Goal: Transaction & Acquisition: Purchase product/service

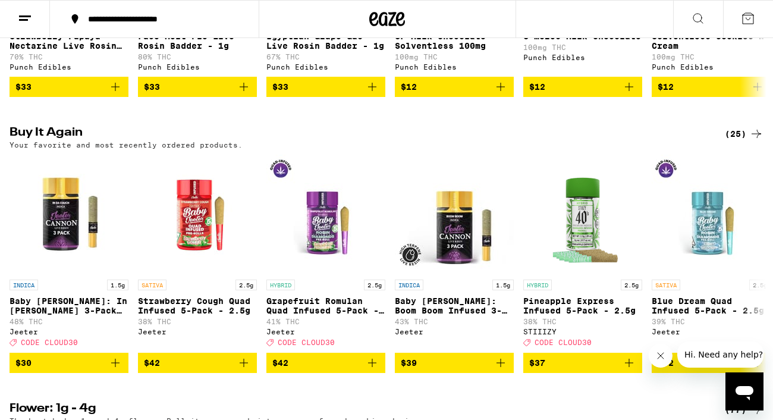
scroll to position [916, 0]
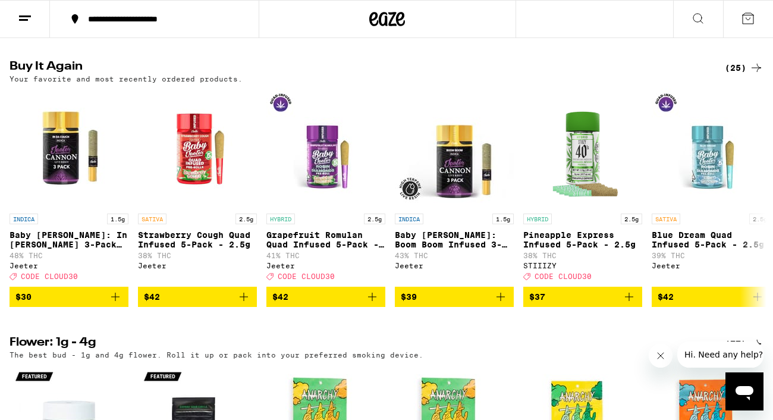
click at [754, 75] on icon at bounding box center [756, 68] width 14 height 14
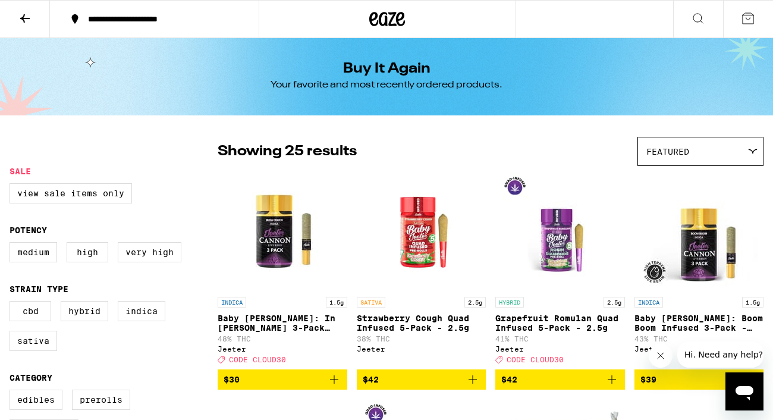
click at [691, 18] on icon at bounding box center [698, 18] width 14 height 14
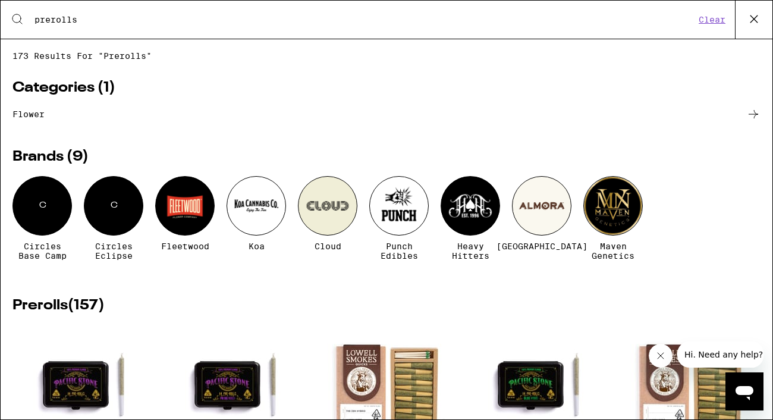
type input "prerolls"
drag, startPoint x: 78, startPoint y: 23, endPoint x: 8, endPoint y: -1, distance: 74.1
click at [8, 0] on html "**********" at bounding box center [386, 0] width 773 height 0
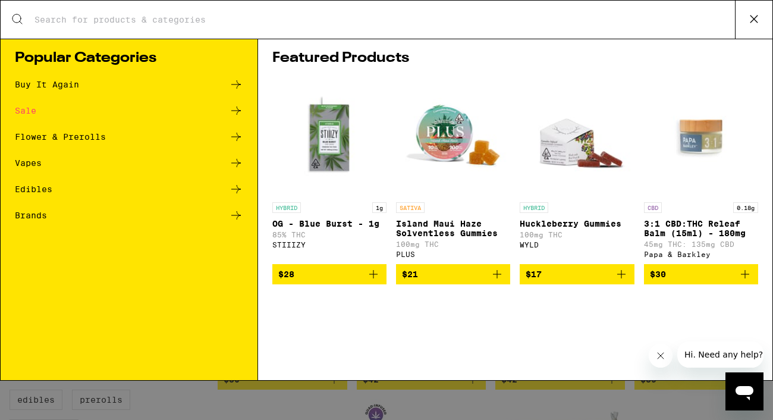
click at [83, 20] on input "Search for Products" at bounding box center [384, 19] width 701 height 11
click at [85, 142] on div "Flower & Prerolls" at bounding box center [129, 137] width 228 height 14
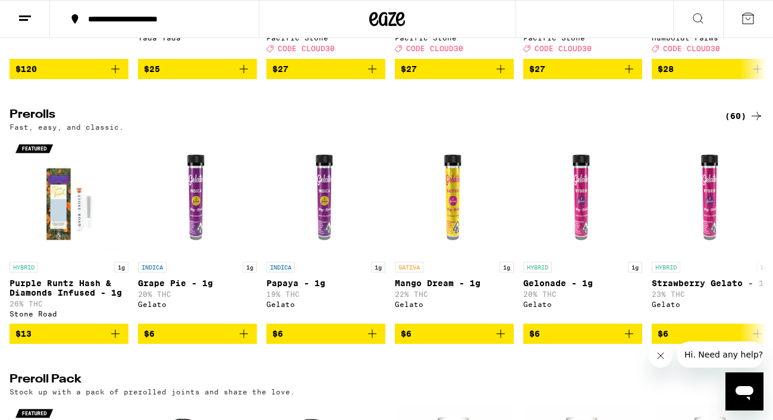
scroll to position [508, 0]
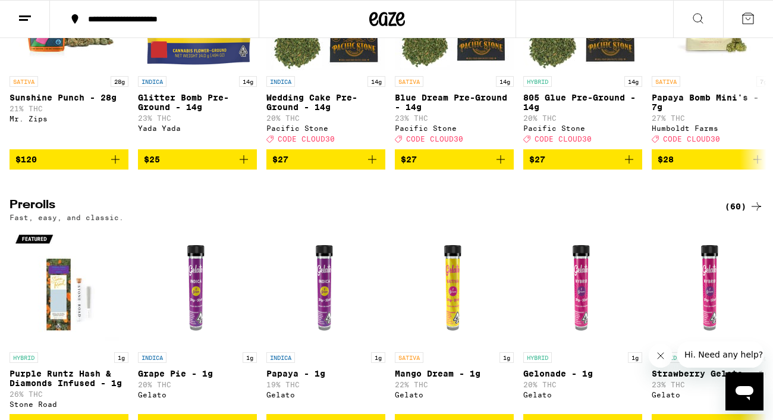
click at [659, 358] on icon "Close message from company" at bounding box center [661, 356] width 10 height 10
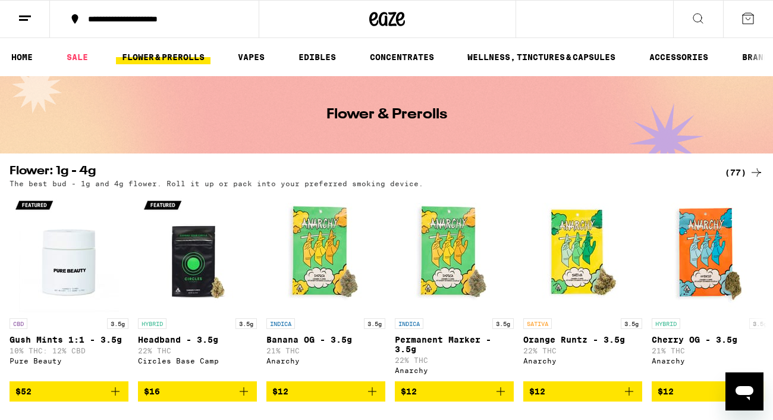
scroll to position [0, 0]
click at [759, 175] on icon at bounding box center [756, 172] width 14 height 14
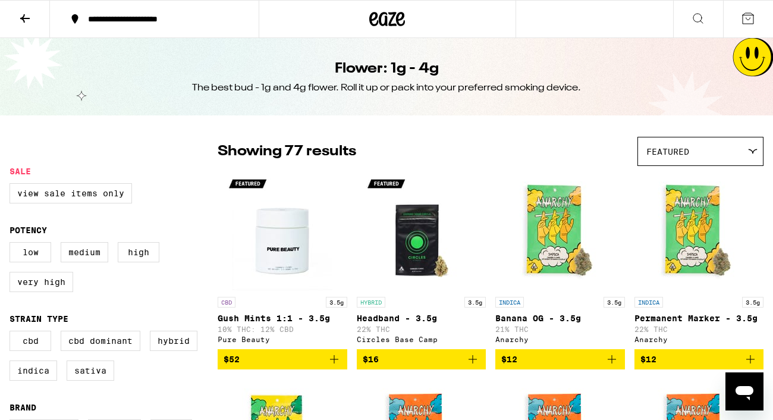
click at [701, 22] on icon at bounding box center [698, 18] width 14 height 14
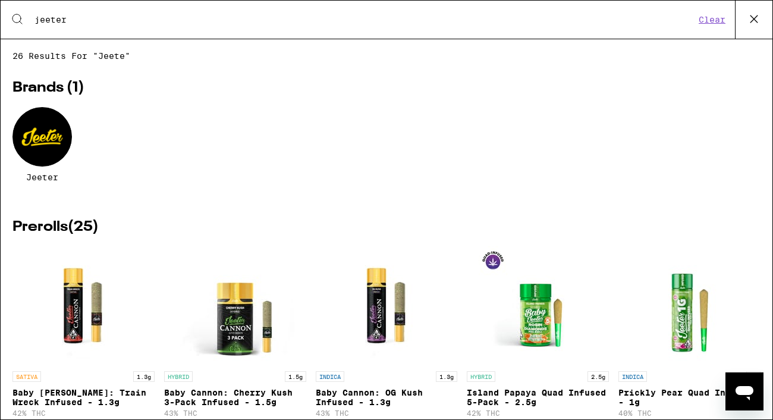
type input "jeeter"
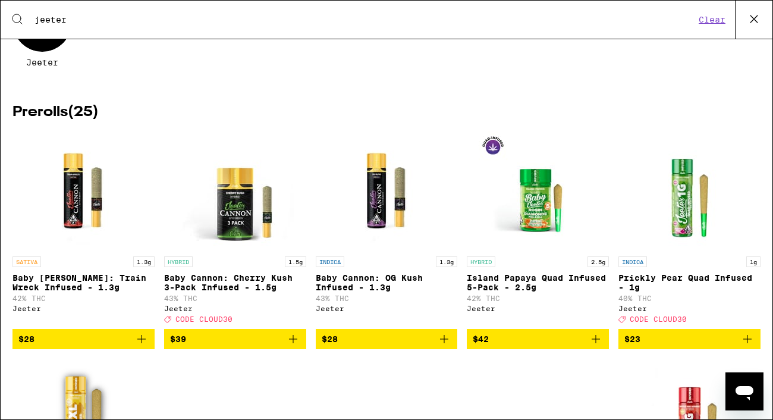
scroll to position [119, 0]
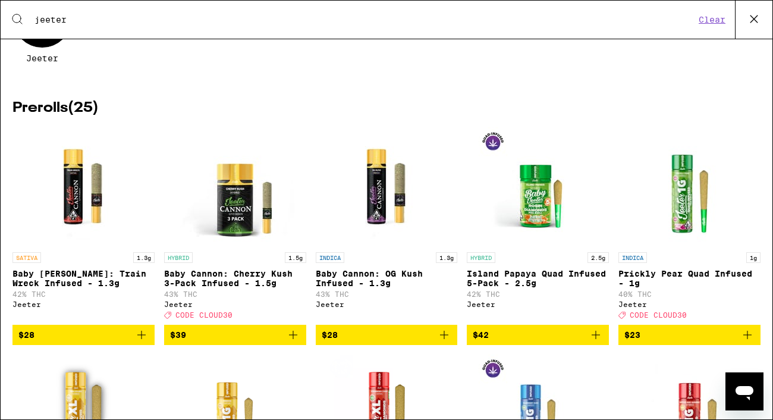
click at [294, 339] on icon "Add to bag" at bounding box center [293, 335] width 8 height 8
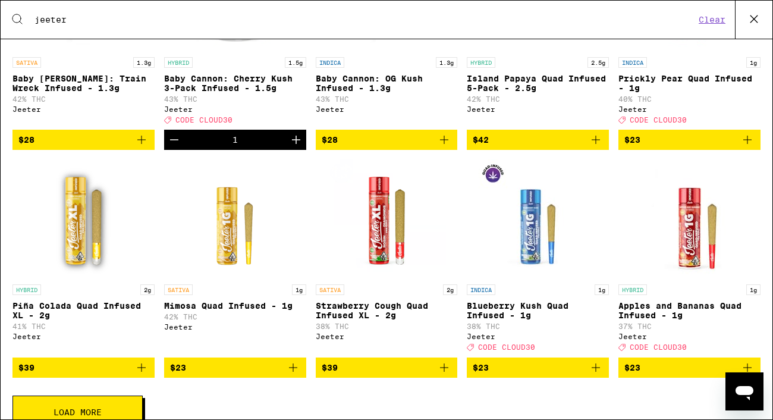
scroll to position [306, 0]
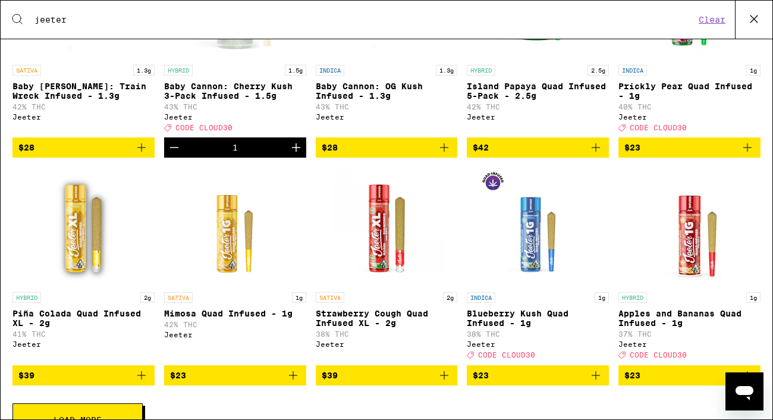
click at [443, 382] on icon "Add to bag" at bounding box center [444, 375] width 14 height 14
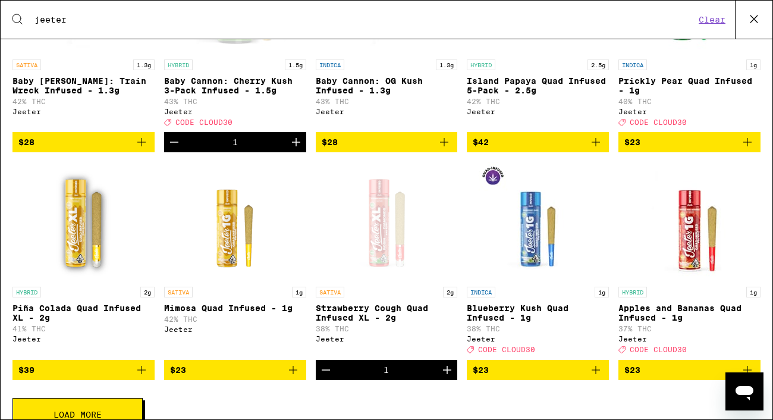
scroll to position [314, 0]
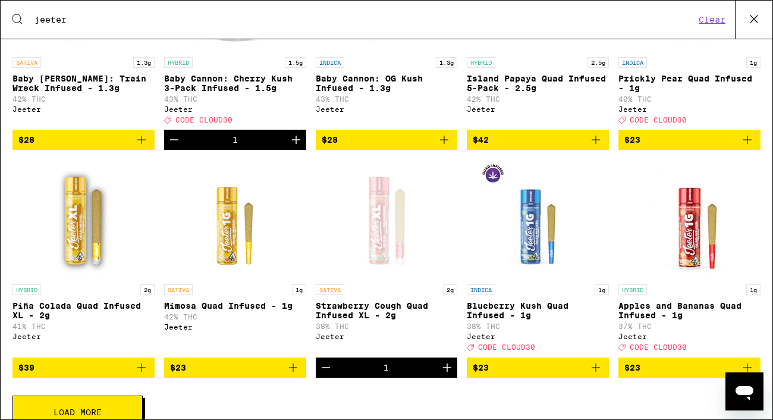
click at [447, 372] on icon "Increment" at bounding box center [447, 367] width 8 height 8
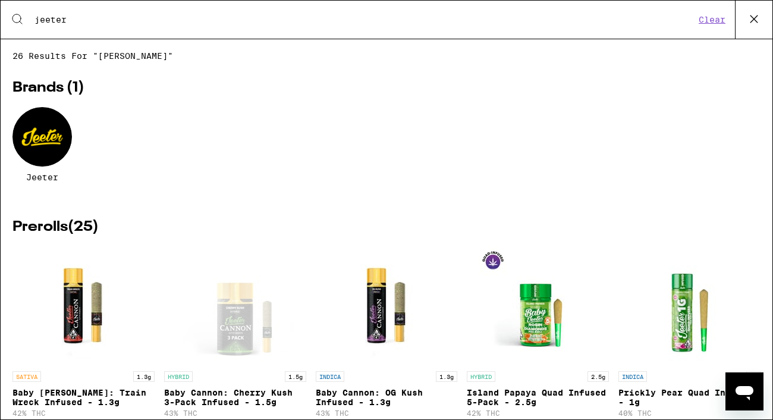
scroll to position [0, 0]
click at [748, 19] on icon at bounding box center [754, 19] width 18 height 18
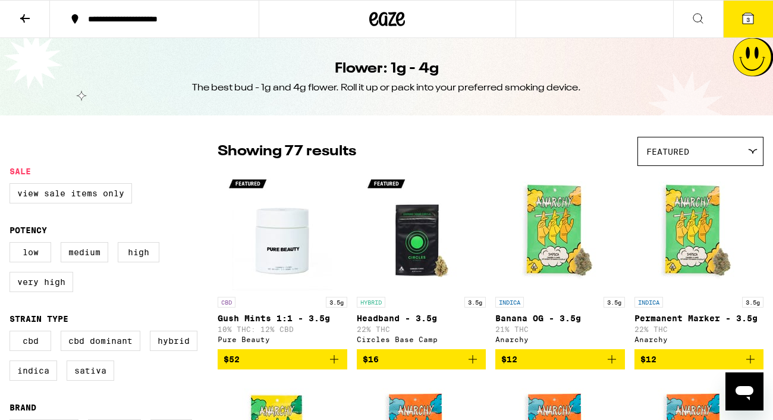
click at [750, 13] on icon at bounding box center [747, 18] width 11 height 11
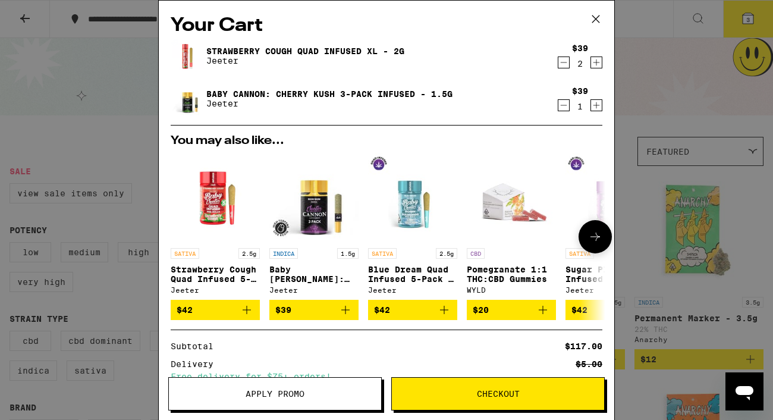
click at [350, 316] on icon "Add to bag" at bounding box center [345, 310] width 14 height 14
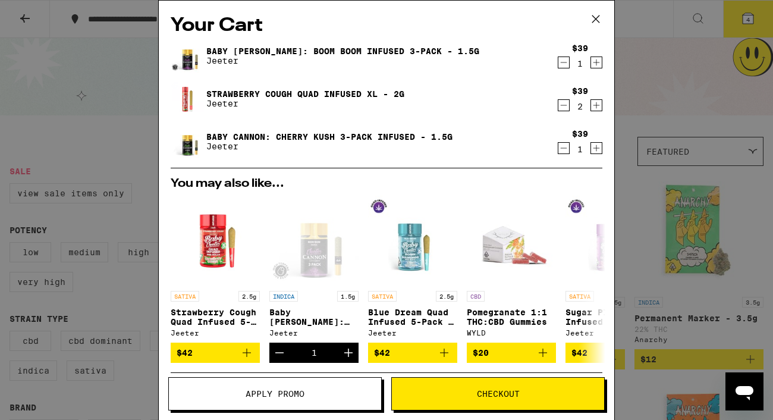
click at [562, 109] on icon "Decrement" at bounding box center [563, 105] width 11 height 14
click at [102, 76] on div "Your Cart Baby [PERSON_NAME]: Boom Boom Infused 3-Pack - 1.5g [PERSON_NAME] $39…" at bounding box center [386, 210] width 773 height 420
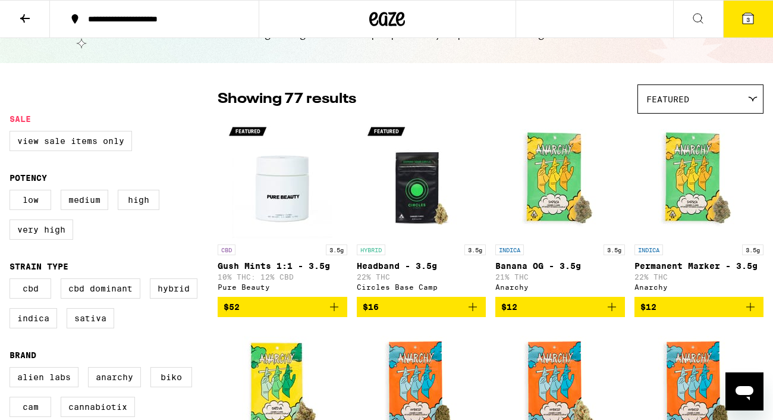
scroll to position [45, 0]
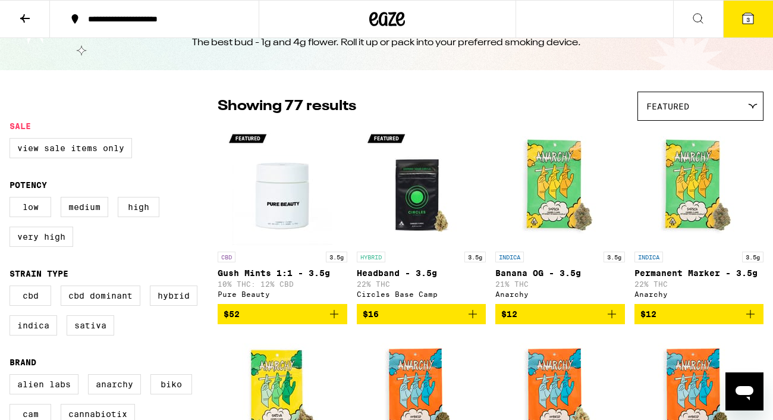
click at [741, 17] on icon at bounding box center [748, 18] width 14 height 14
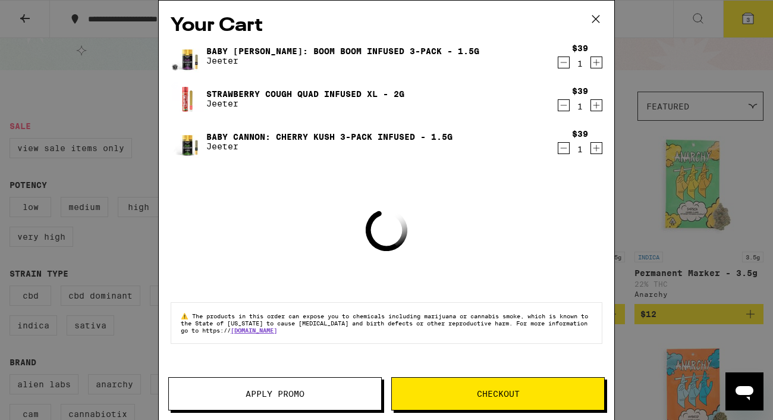
click at [269, 89] on link "Strawberry Cough Quad Infused XL - 2g" at bounding box center [305, 94] width 198 height 10
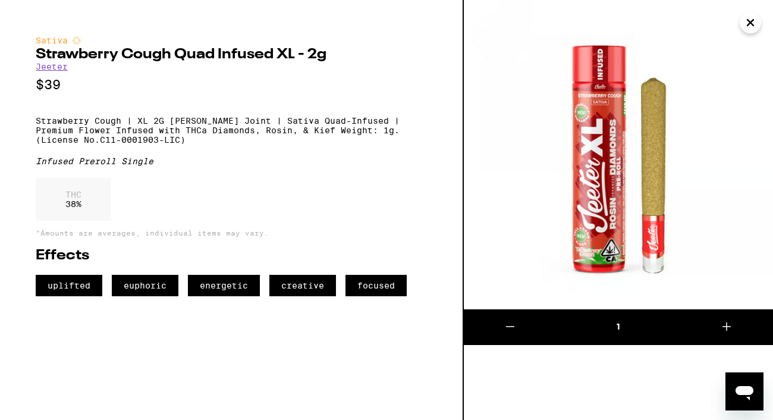
click at [752, 24] on icon "Close" at bounding box center [750, 23] width 6 height 6
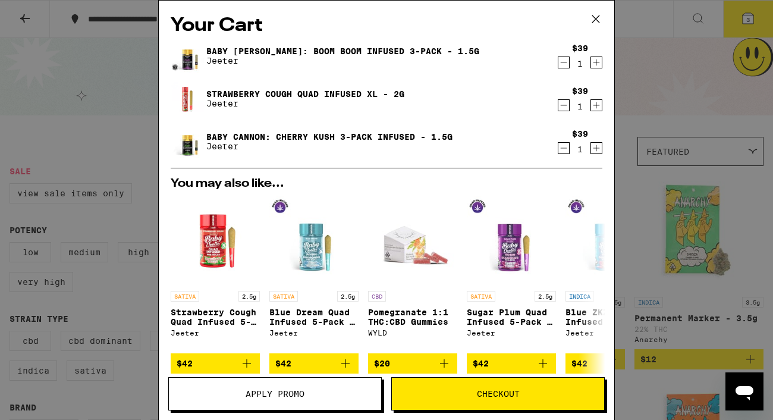
click at [271, 403] on button "Apply Promo" at bounding box center [274, 393] width 213 height 33
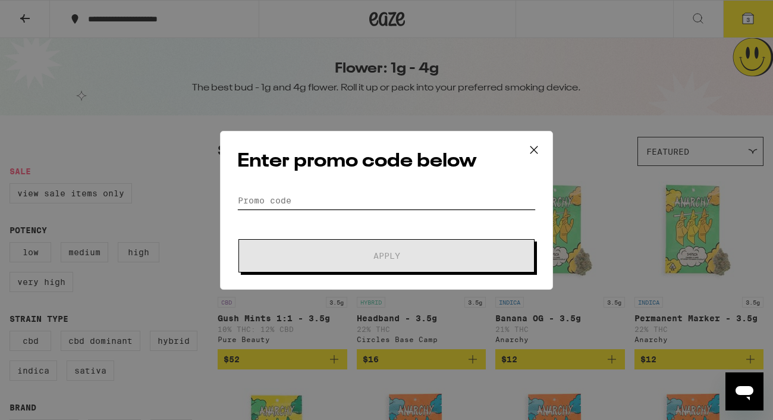
click at [263, 198] on input "Promo Code" at bounding box center [386, 200] width 298 height 18
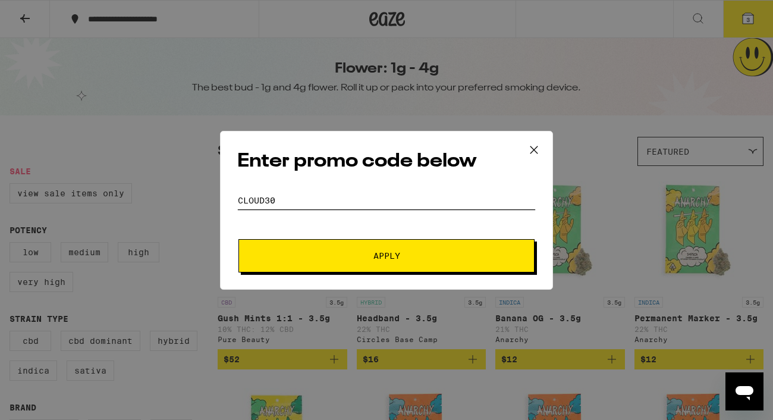
type input "cloud30"
click at [386, 255] on button "Apply" at bounding box center [386, 255] width 296 height 33
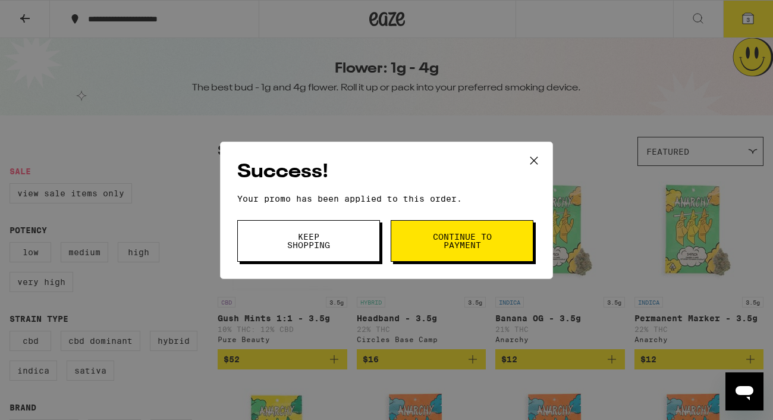
click at [451, 249] on span "Continue to payment" at bounding box center [462, 240] width 61 height 17
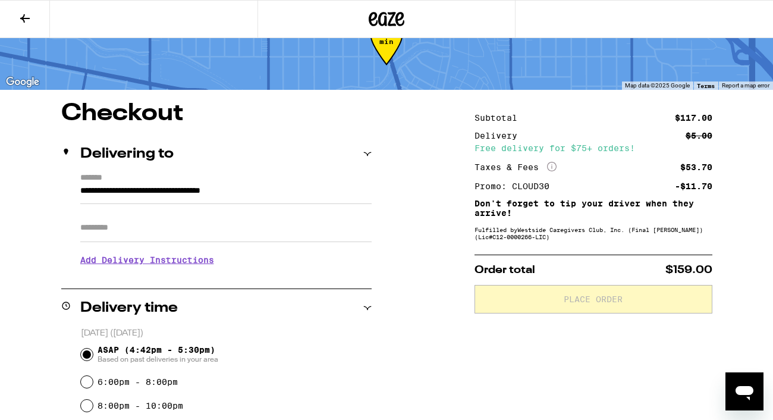
scroll to position [54, 0]
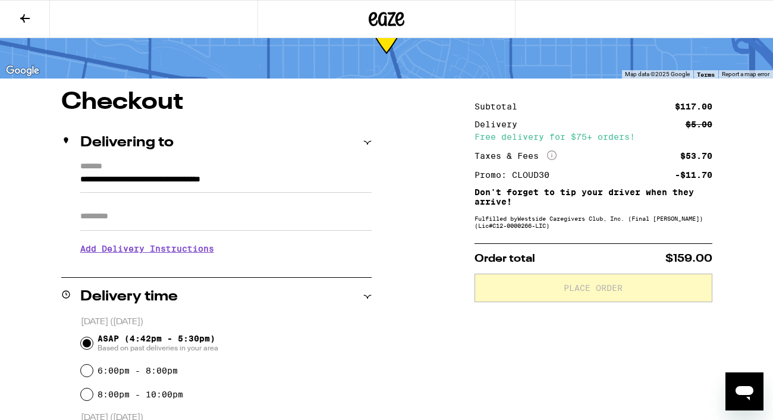
click at [195, 218] on input "Apt/Suite" at bounding box center [225, 216] width 291 height 29
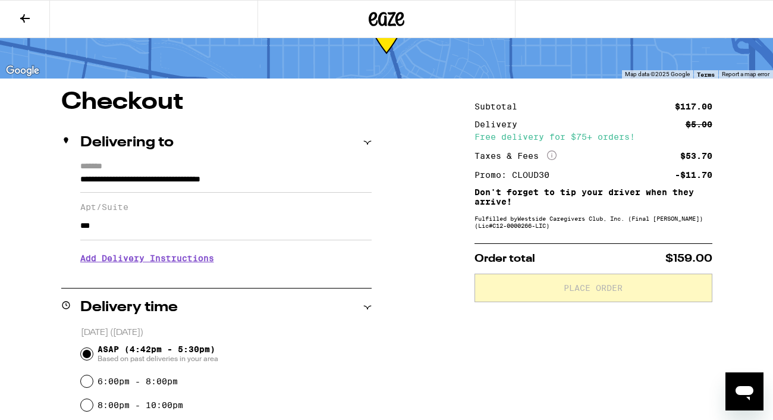
type input "***"
click at [182, 259] on h3 "Add Delivery Instructions" at bounding box center [225, 257] width 291 height 27
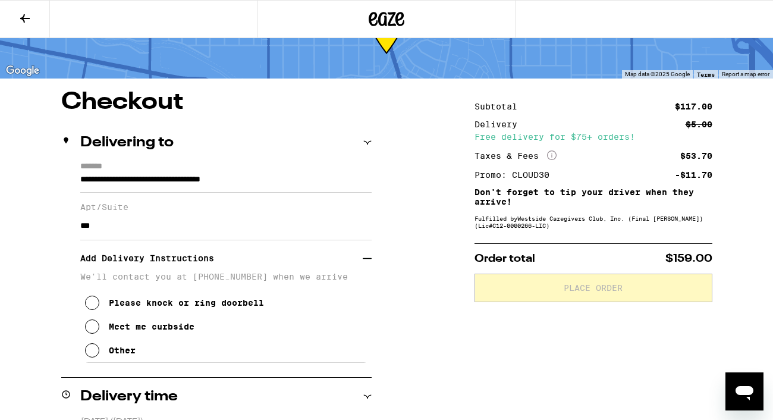
click at [90, 357] on icon at bounding box center [92, 350] width 14 height 14
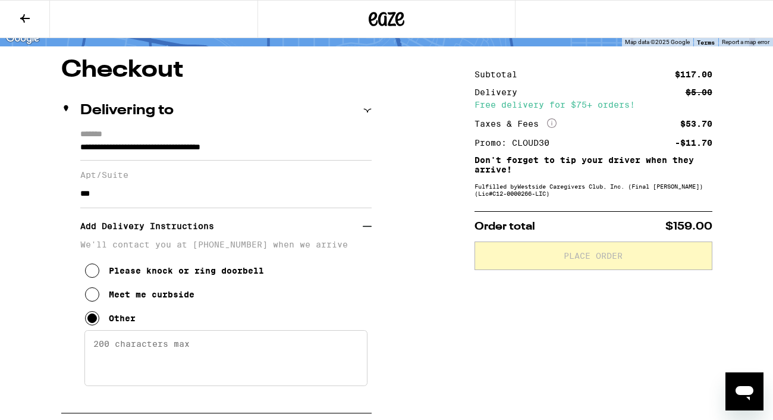
click at [105, 349] on textarea "Enter any other delivery instructions you want driver to know" at bounding box center [225, 358] width 283 height 56
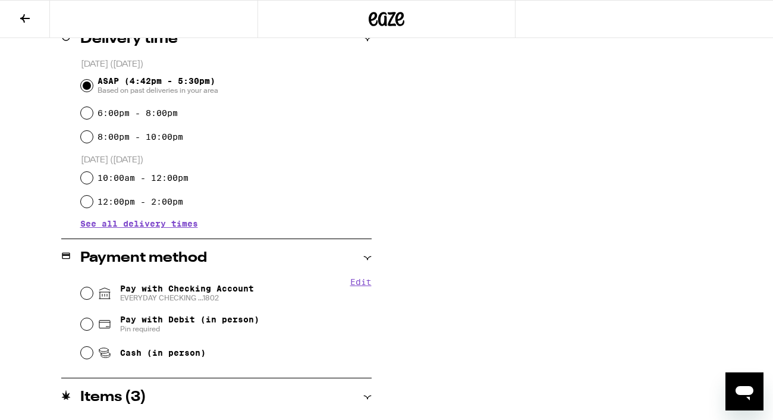
scroll to position [480, 0]
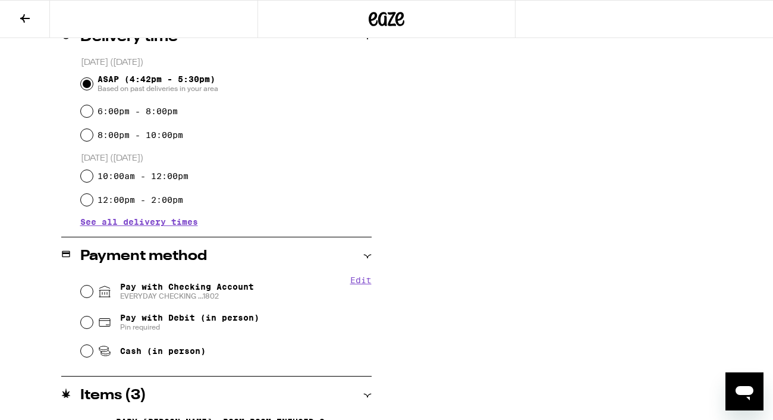
type textarea "Please dial 107# at main gate in the front of the building for access. Thank you"
click at [91, 288] on input "Pay with Checking Account EVERYDAY CHECKING ...1802" at bounding box center [87, 291] width 12 height 12
radio input "true"
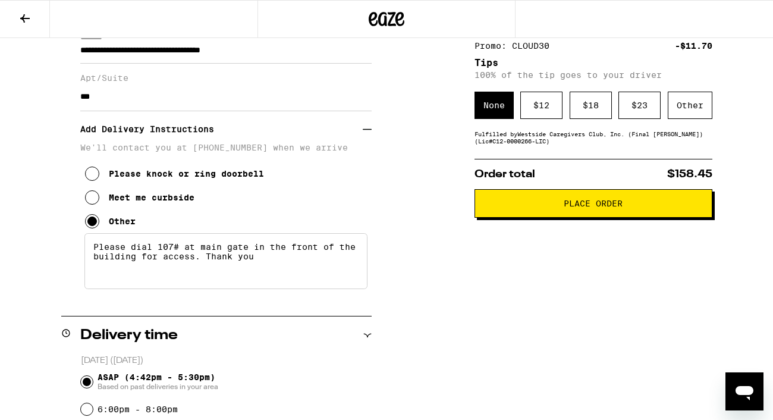
scroll to position [171, 0]
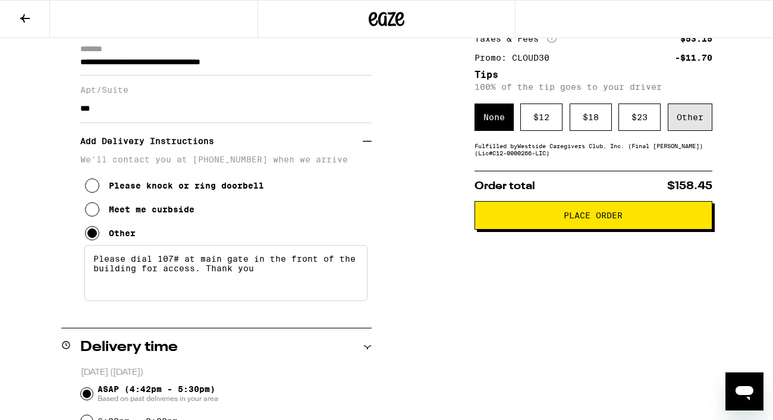
click at [701, 125] on div "Other" at bounding box center [690, 116] width 45 height 27
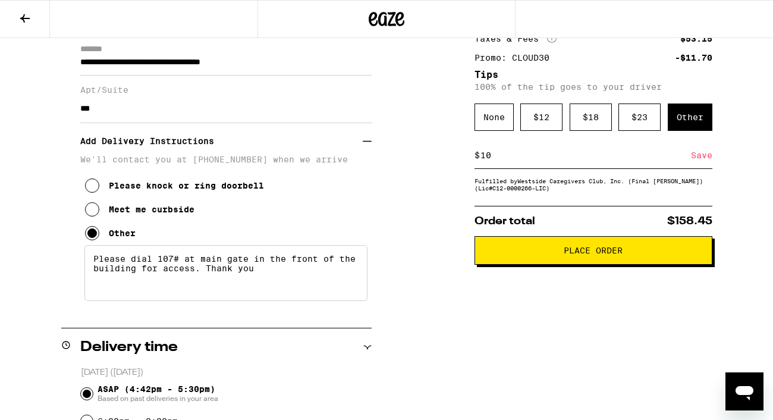
type input "10"
click at [616, 254] on span "Place Order" at bounding box center [593, 250] width 59 height 8
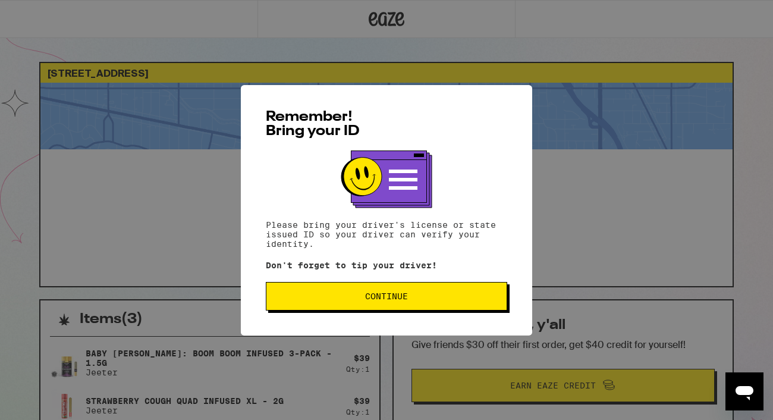
click at [356, 303] on button "Continue" at bounding box center [386, 296] width 241 height 29
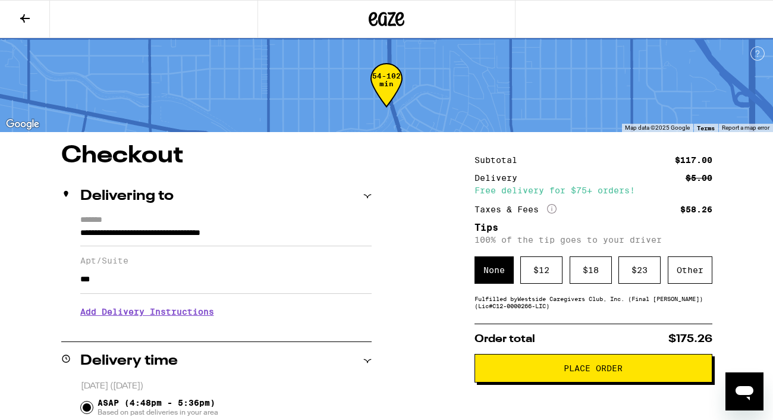
click at [631, 372] on span "Place Order" at bounding box center [593, 368] width 218 height 8
